Goal: Task Accomplishment & Management: Manage account settings

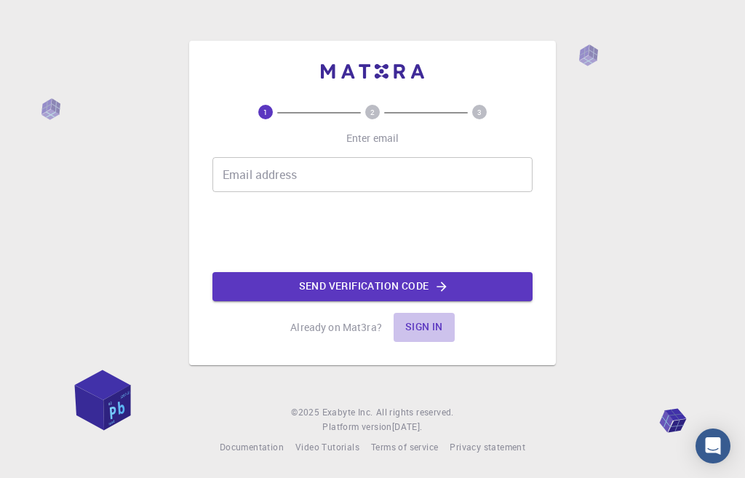
click at [428, 330] on button "Sign in" at bounding box center [424, 327] width 61 height 29
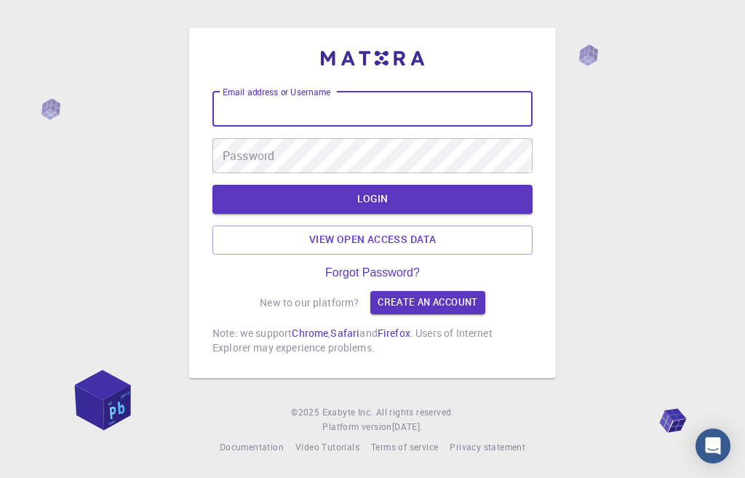
click at [282, 109] on input "Email address or Username" at bounding box center [372, 109] width 320 height 35
drag, startPoint x: 282, startPoint y: 109, endPoint x: 255, endPoint y: 105, distance: 27.2
click at [255, 105] on input "Email address or Username" at bounding box center [372, 109] width 320 height 35
type input "[EMAIL_ADDRESS][DOMAIN_NAME]"
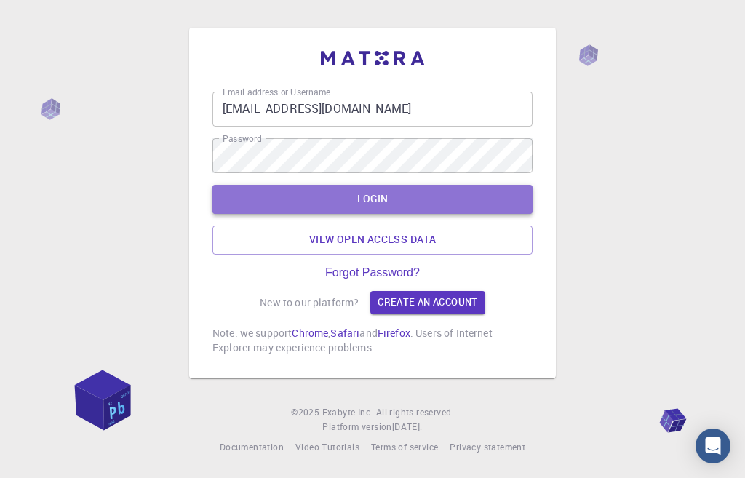
click at [352, 193] on button "LOGIN" at bounding box center [372, 199] width 320 height 29
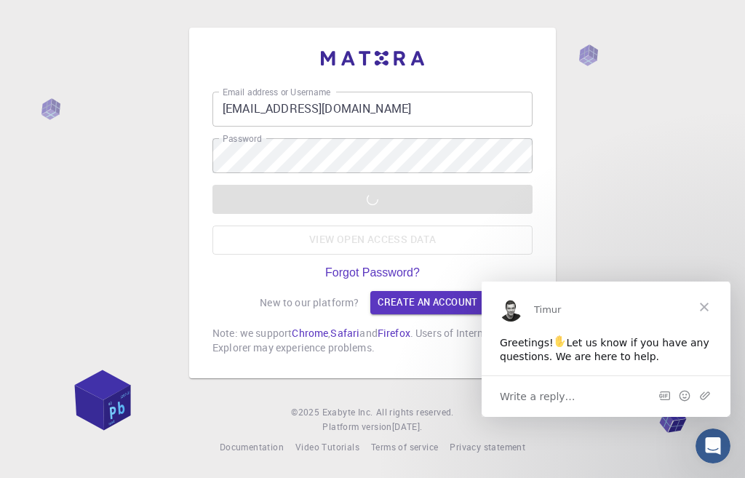
click at [542, 393] on span "Write a reply…" at bounding box center [538, 395] width 76 height 19
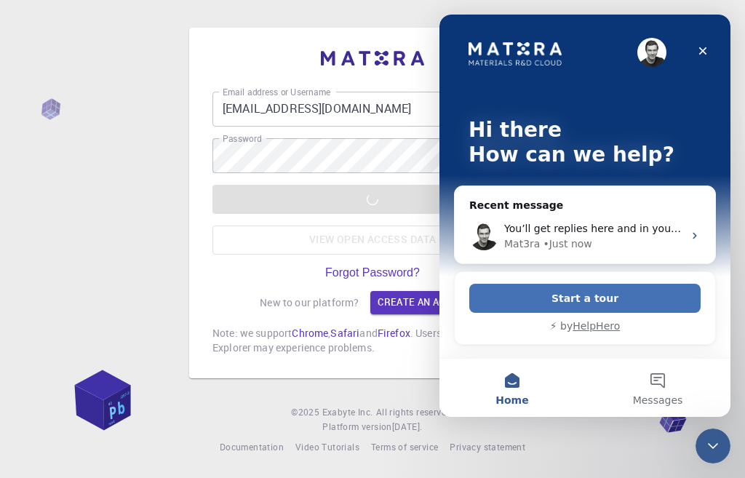
click at [568, 303] on button "Start a tour" at bounding box center [584, 298] width 231 height 29
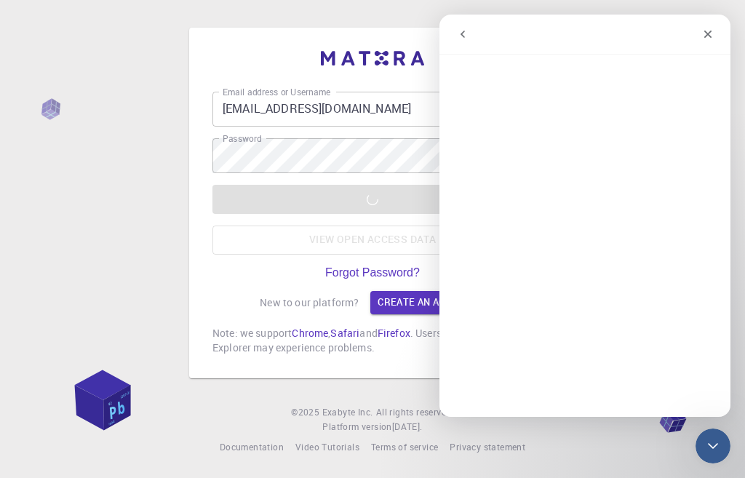
click at [323, 245] on div "LOGIN View open access data" at bounding box center [372, 220] width 320 height 70
click at [701, 36] on div "Close" at bounding box center [708, 34] width 26 height 26
